Goal: Navigation & Orientation: Understand site structure

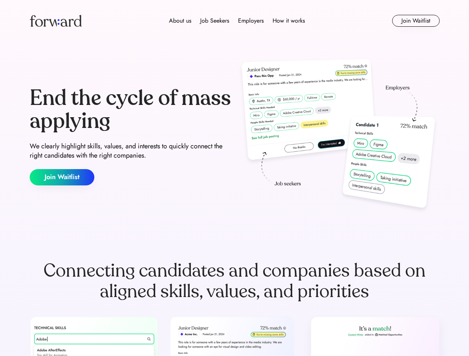
click at [234, 178] on div "End the cycle of mass applying We clearly highlight skills, values, and interes…" at bounding box center [235, 136] width 410 height 160
click at [235, 21] on div "About us Job Seekers Employers How it works" at bounding box center [237, 20] width 292 height 9
click at [56, 21] on img at bounding box center [56, 21] width 52 height 12
click at [237, 21] on div "About us Job Seekers Employers How it works" at bounding box center [237, 20] width 292 height 9
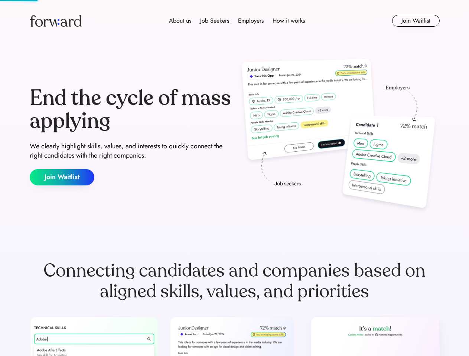
click at [180, 21] on div "About us" at bounding box center [180, 20] width 22 height 9
click at [214, 21] on div "Job Seekers" at bounding box center [214, 20] width 29 height 9
click at [250, 21] on div "Employers" at bounding box center [251, 20] width 26 height 9
click at [288, 21] on div "How it works" at bounding box center [288, 20] width 32 height 9
click at [415, 21] on button "Join Waitlist" at bounding box center [415, 21] width 47 height 12
